Goal: Information Seeking & Learning: Learn about a topic

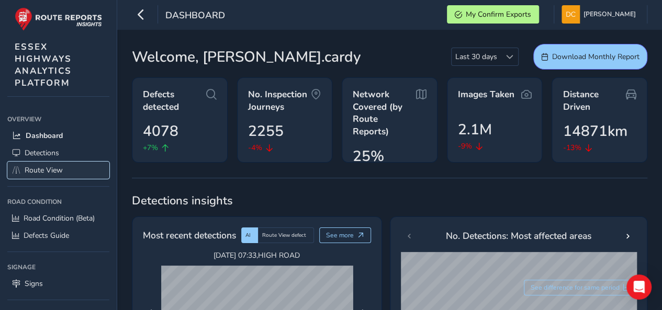
click at [39, 176] on link "Route View" at bounding box center [58, 170] width 102 height 17
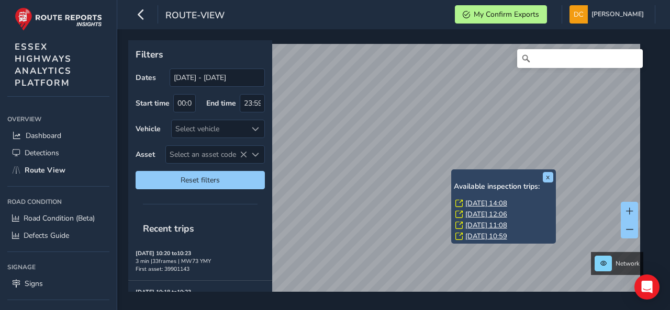
click at [480, 201] on link "[DATE] 14:08" at bounding box center [486, 203] width 42 height 9
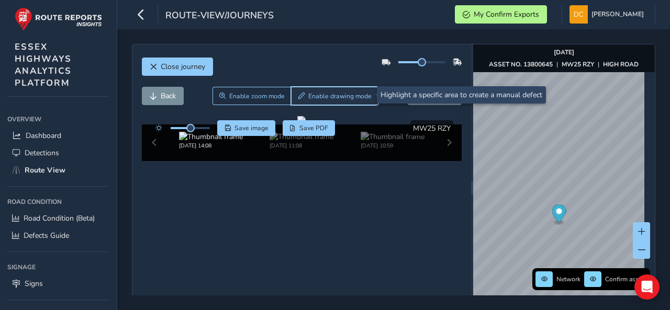
click at [316, 94] on span "Enable drawing mode" at bounding box center [339, 96] width 63 height 8
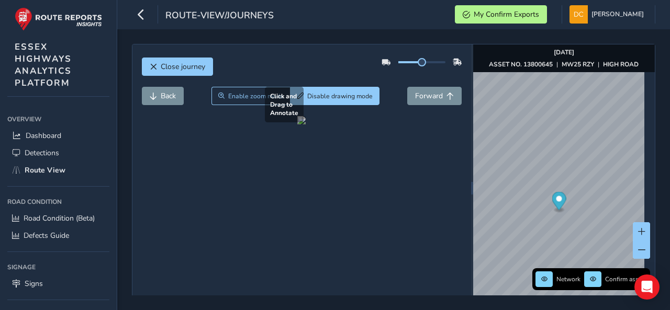
drag, startPoint x: 221, startPoint y: 183, endPoint x: 304, endPoint y: 218, distance: 89.6
click at [304, 125] on div at bounding box center [301, 120] width 8 height 8
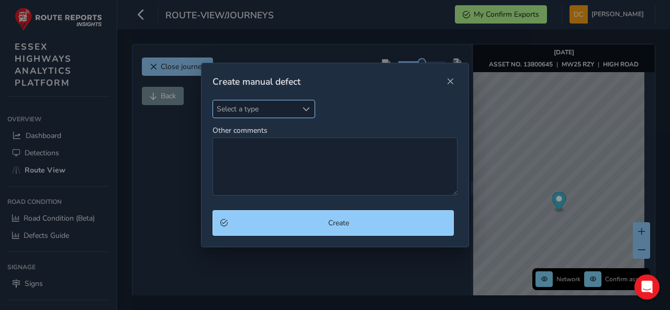
click at [263, 108] on span "Select a type" at bounding box center [255, 108] width 84 height 17
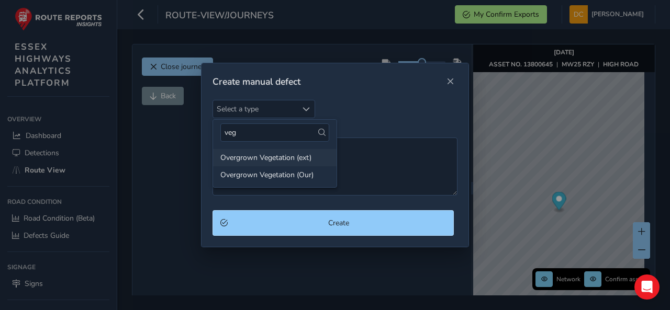
type input "veg"
click at [271, 158] on li "Overgrown Vegetation (ext)" at bounding box center [274, 157] width 123 height 17
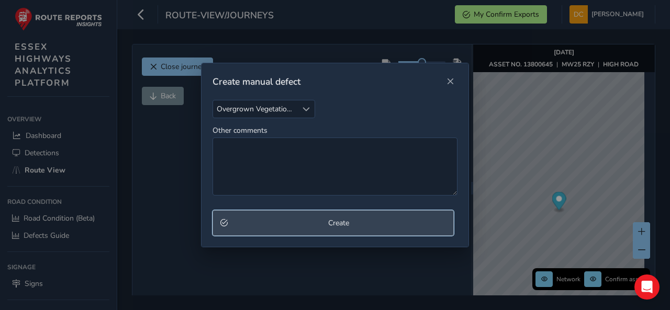
click at [302, 224] on span "Create" at bounding box center [338, 223] width 215 height 10
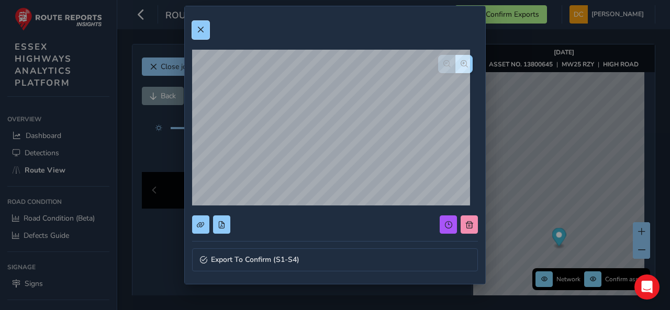
drag, startPoint x: 202, startPoint y: 29, endPoint x: 212, endPoint y: 44, distance: 18.4
click at [202, 29] on span at bounding box center [200, 29] width 7 height 7
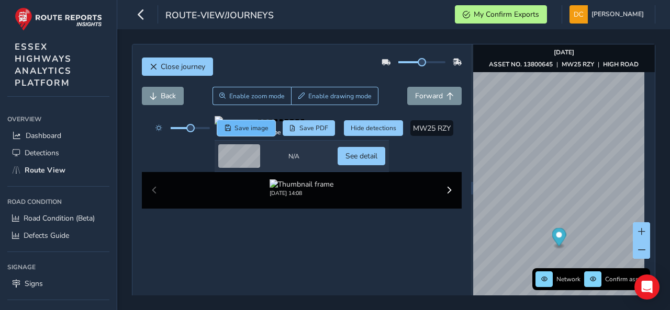
click at [249, 126] on span "Save image" at bounding box center [251, 128] width 34 height 8
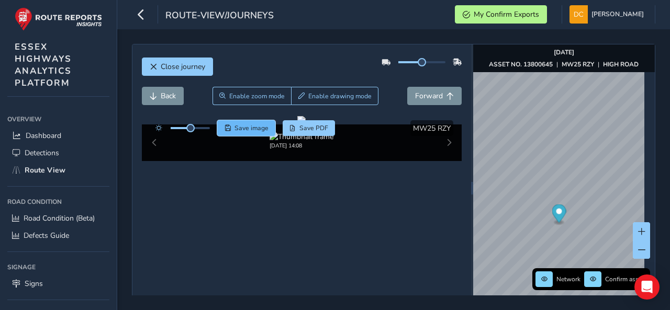
click at [248, 125] on span "Save image" at bounding box center [251, 128] width 34 height 8
click at [249, 126] on span "Save image" at bounding box center [251, 128] width 34 height 8
click at [140, 13] on icon "button" at bounding box center [141, 14] width 11 height 18
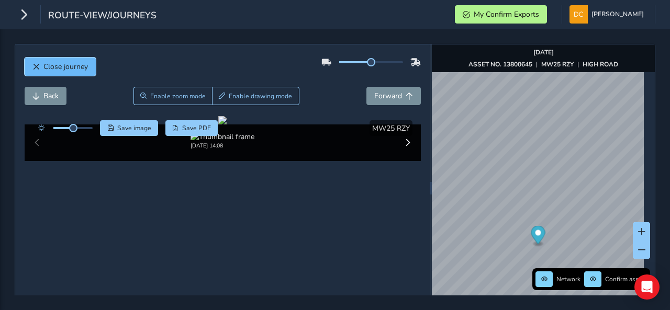
click at [70, 64] on span "Close journey" at bounding box center [65, 67] width 44 height 10
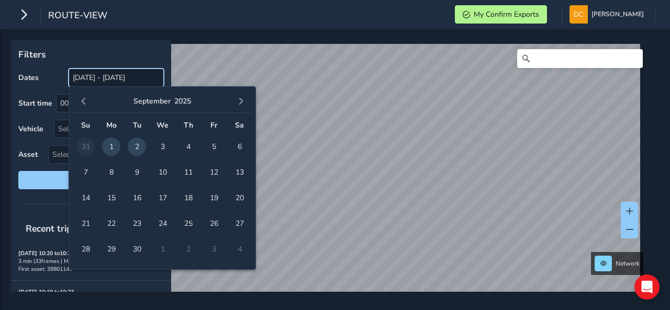
click at [123, 78] on input "[DATE] - [DATE]" at bounding box center [116, 78] width 95 height 18
click at [83, 100] on span "button" at bounding box center [83, 101] width 7 height 7
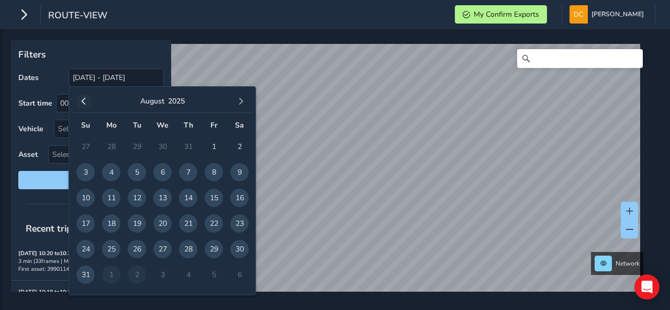
click at [79, 102] on button "button" at bounding box center [83, 101] width 15 height 15
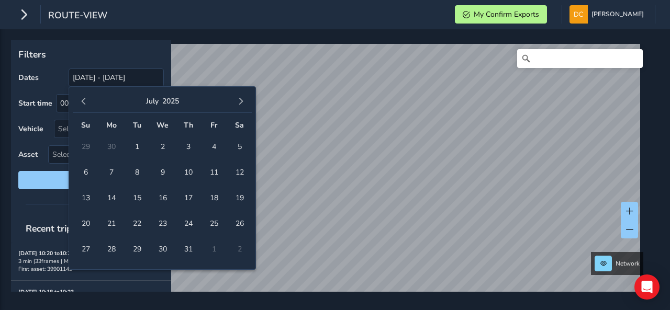
click at [78, 102] on button "button" at bounding box center [83, 101] width 15 height 15
click at [77, 102] on button "button" at bounding box center [83, 101] width 15 height 15
click at [77, 101] on button "button" at bounding box center [83, 101] width 15 height 15
drag, startPoint x: 139, startPoint y: 144, endPoint x: 160, endPoint y: 142, distance: 21.6
click at [139, 145] on span "1" at bounding box center [137, 147] width 18 height 18
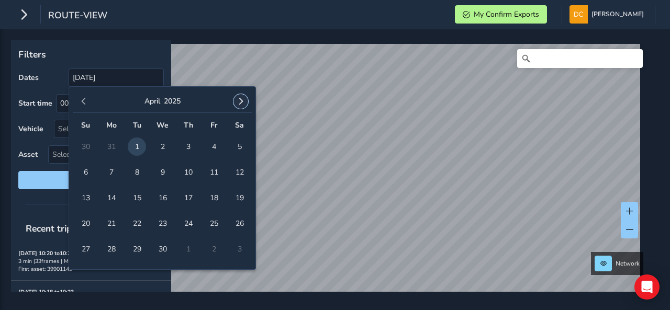
click at [244, 103] on span "button" at bounding box center [240, 101] width 7 height 7
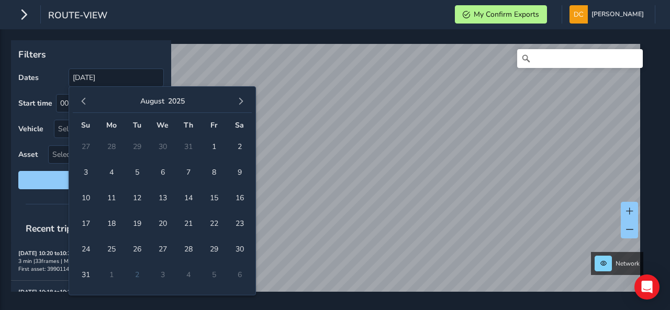
click at [243, 103] on span "button" at bounding box center [240, 101] width 7 height 7
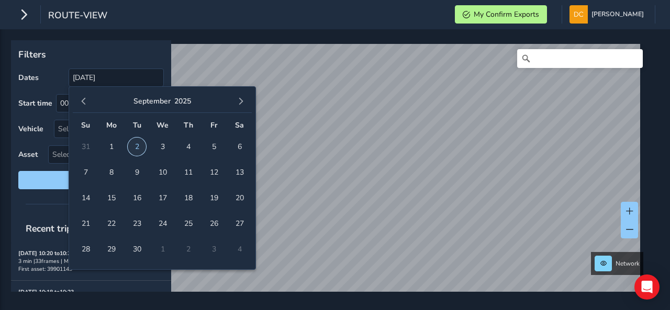
click at [133, 145] on span "2" at bounding box center [137, 147] width 18 height 18
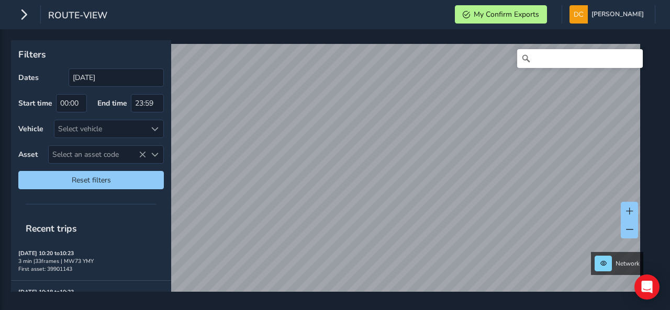
type input "[DATE] - [DATE]"
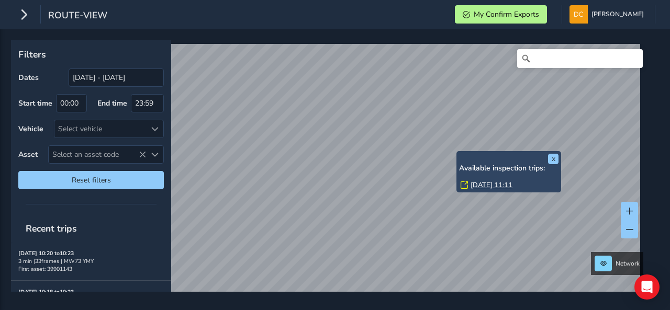
click at [477, 184] on link "[DATE] 11:11" at bounding box center [491, 185] width 42 height 9
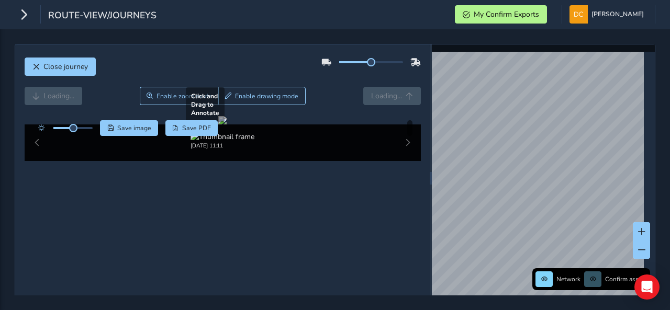
click at [218, 125] on div at bounding box center [222, 120] width 8 height 8
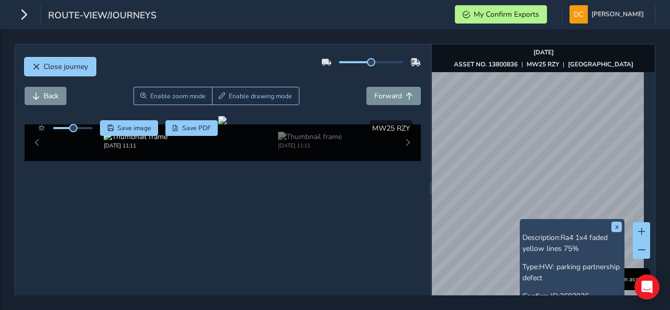
click at [72, 72] on button "Close journey" at bounding box center [60, 67] width 71 height 18
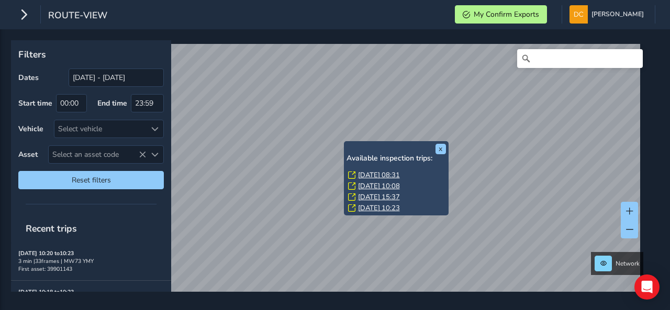
click at [373, 173] on link "[DATE] 08:31" at bounding box center [379, 175] width 42 height 9
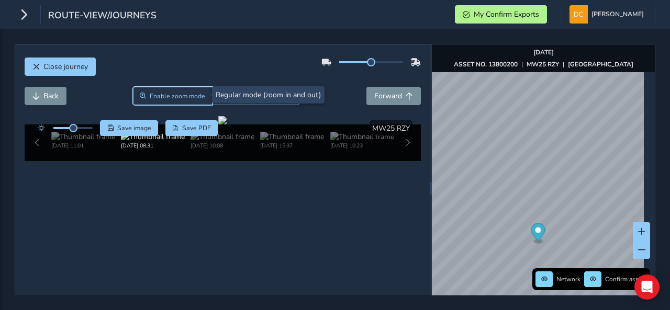
click at [186, 97] on span "Enable zoom mode" at bounding box center [177, 96] width 55 height 8
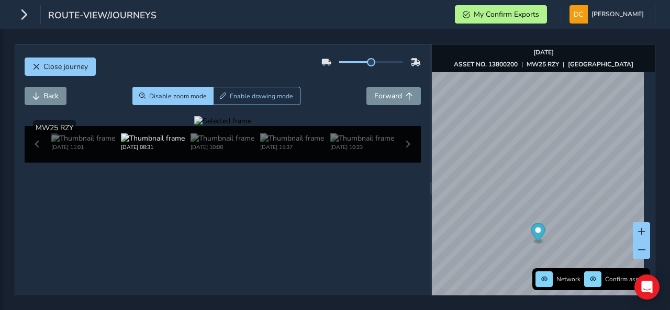
click at [194, 126] on div at bounding box center [222, 121] width 57 height 10
click at [62, 65] on span "Close journey" at bounding box center [65, 67] width 44 height 10
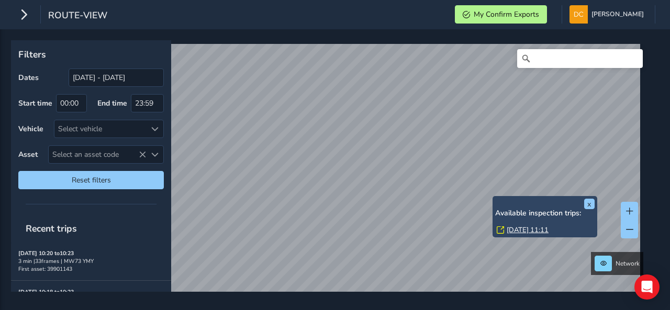
click at [515, 229] on link "[DATE] 11:11" at bounding box center [528, 230] width 42 height 9
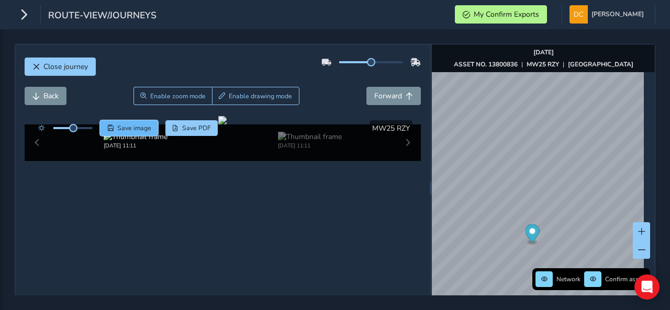
click at [136, 128] on span "Save image" at bounding box center [134, 128] width 34 height 8
